Goal: Navigation & Orientation: Go to known website

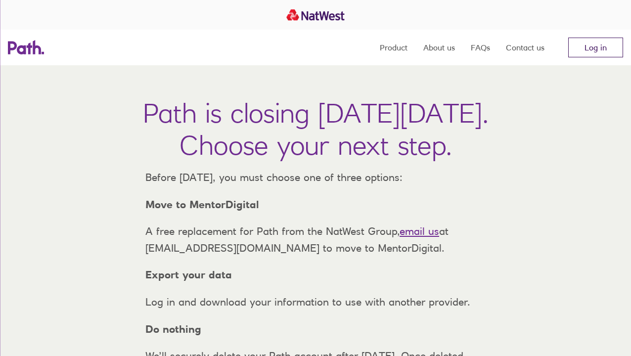
click at [605, 47] on link "Log in" at bounding box center [595, 48] width 55 height 20
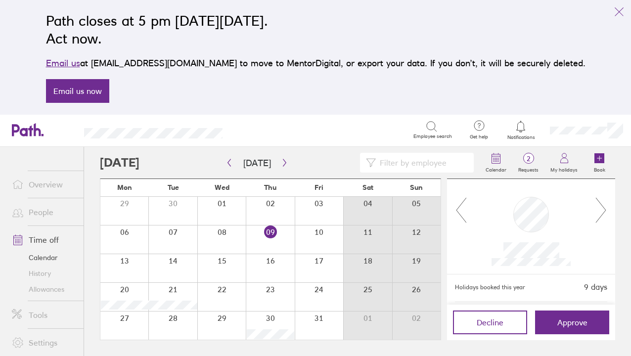
scroll to position [103, 0]
click at [281, 160] on icon "button" at bounding box center [284, 163] width 7 height 8
